Goal: Task Accomplishment & Management: Complete application form

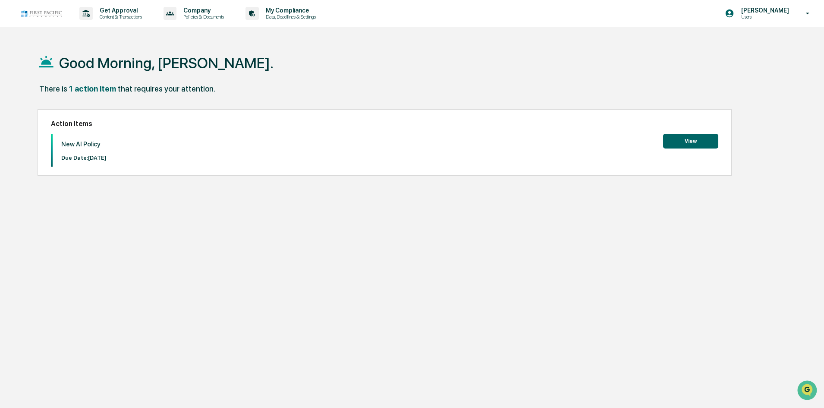
click at [672, 142] on button "View" at bounding box center [690, 141] width 55 height 15
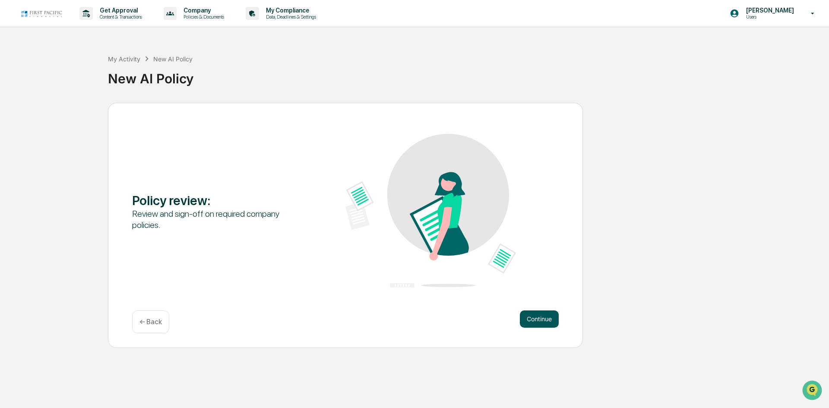
click at [527, 316] on button "Continue" at bounding box center [539, 318] width 39 height 17
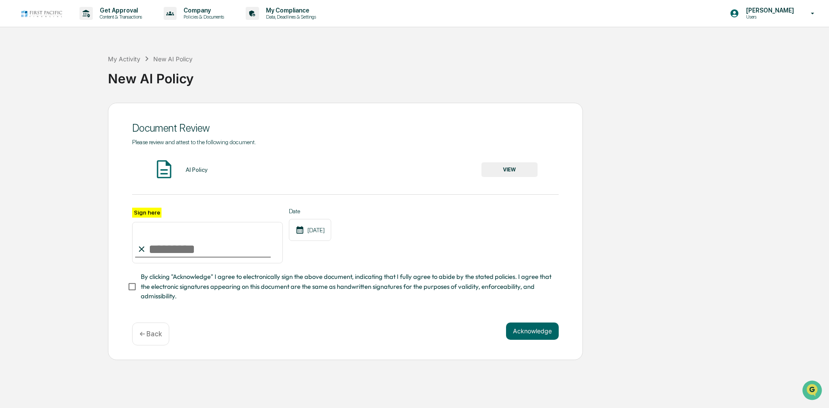
click at [511, 171] on button "VIEW" at bounding box center [509, 169] width 56 height 15
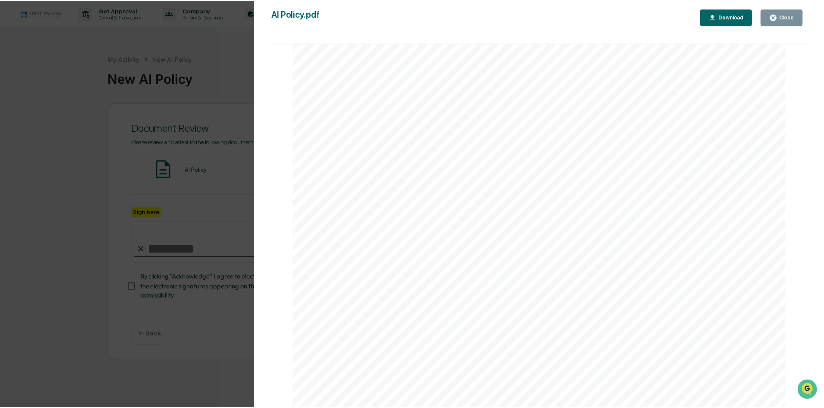
scroll to position [297, 0]
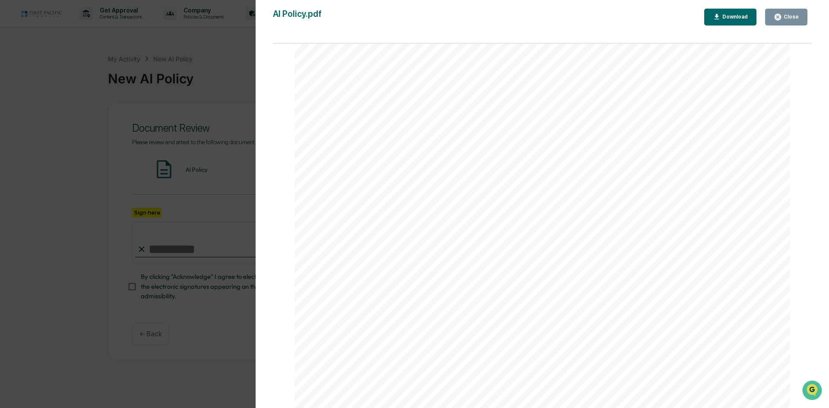
click at [786, 15] on div "Close" at bounding box center [790, 17] width 17 height 6
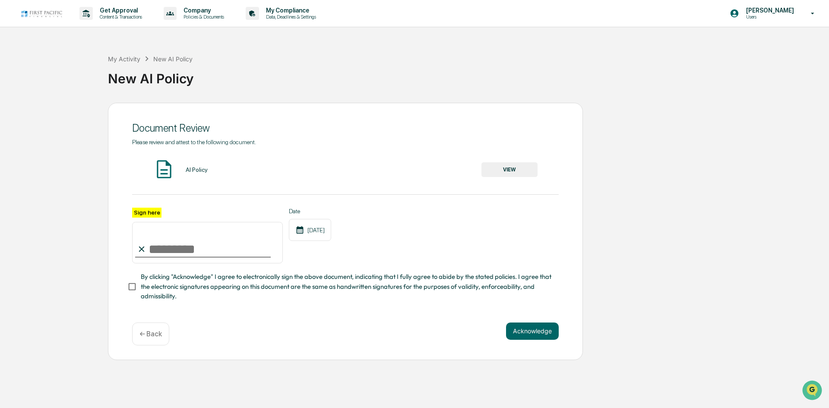
click at [170, 250] on input "Sign here" at bounding box center [207, 242] width 151 height 41
type input "**********"
click at [549, 334] on button "Acknowledge" at bounding box center [532, 330] width 53 height 17
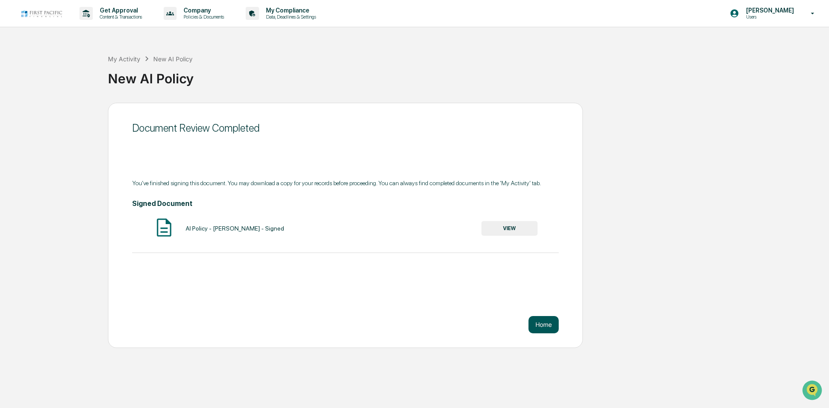
click at [551, 323] on button "Home" at bounding box center [543, 324] width 30 height 17
